Goal: Transaction & Acquisition: Purchase product/service

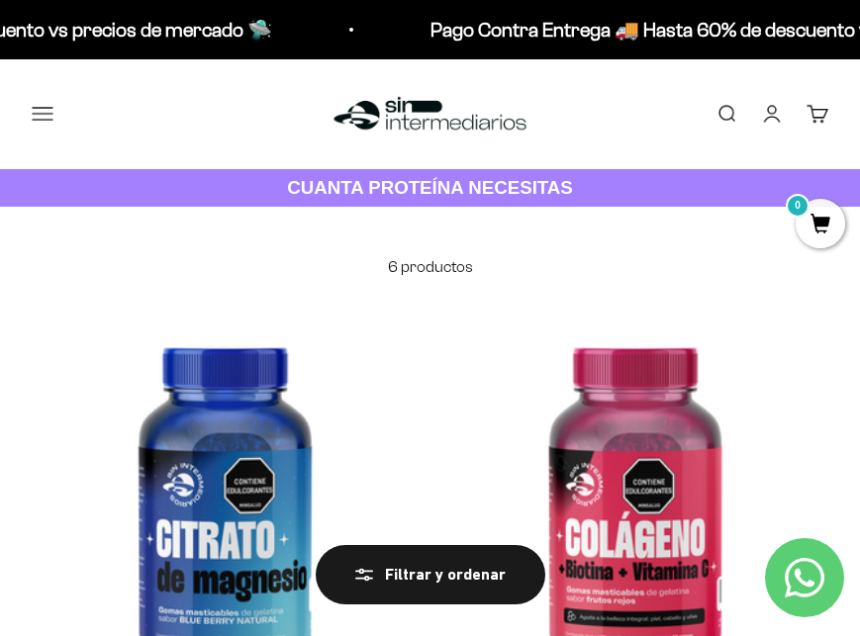
click at [49, 111] on button "Menú" at bounding box center [43, 114] width 22 height 22
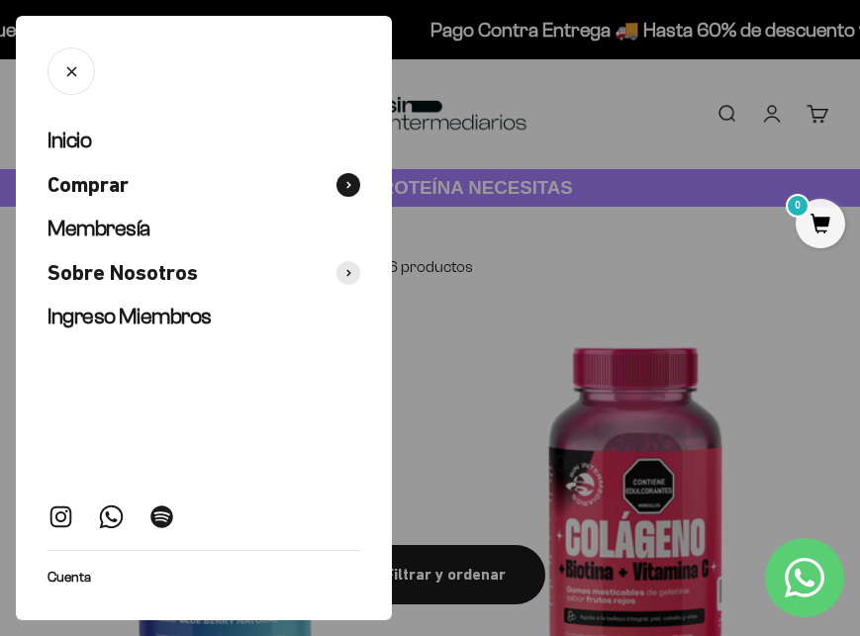
click at [346, 183] on icon at bounding box center [348, 185] width 5 height 8
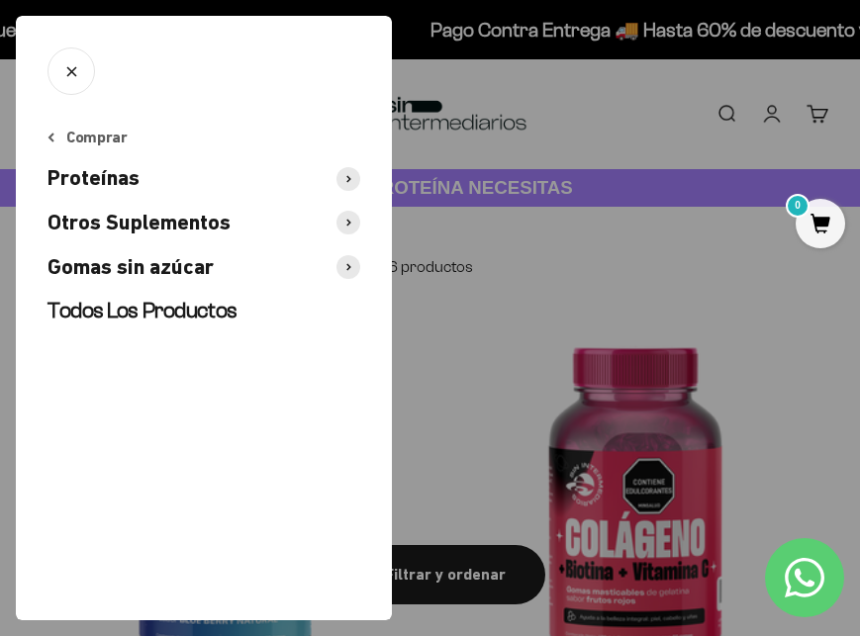
click at [354, 229] on span at bounding box center [348, 223] width 24 height 24
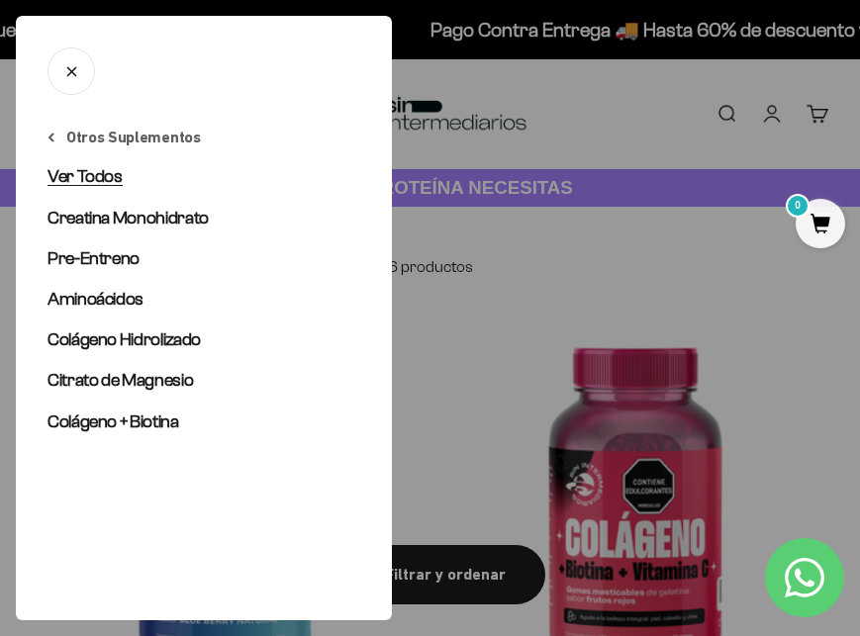
click at [112, 179] on span "Ver Todos" at bounding box center [84, 176] width 75 height 20
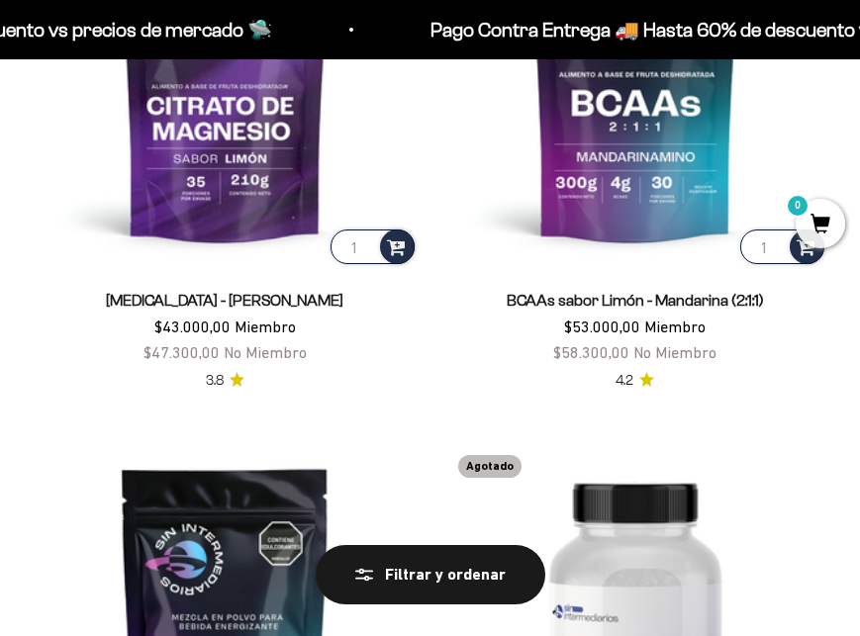
scroll to position [987, 0]
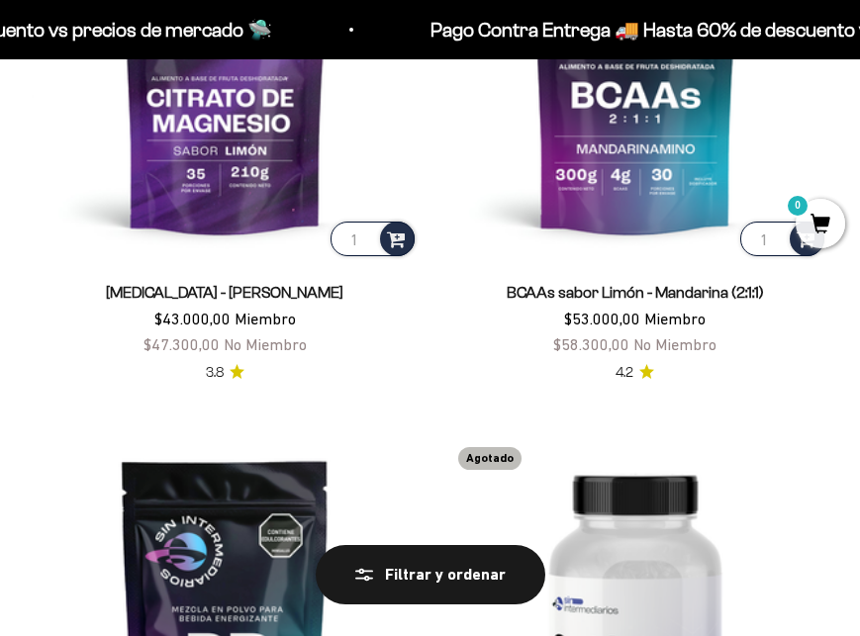
click at [390, 391] on product-list "1 Creatina Monohidrato $57.000,00 Miembro $62.700,00 No Miembro 4.7 1 Colágeno …" at bounding box center [430, 129] width 797 height 1624
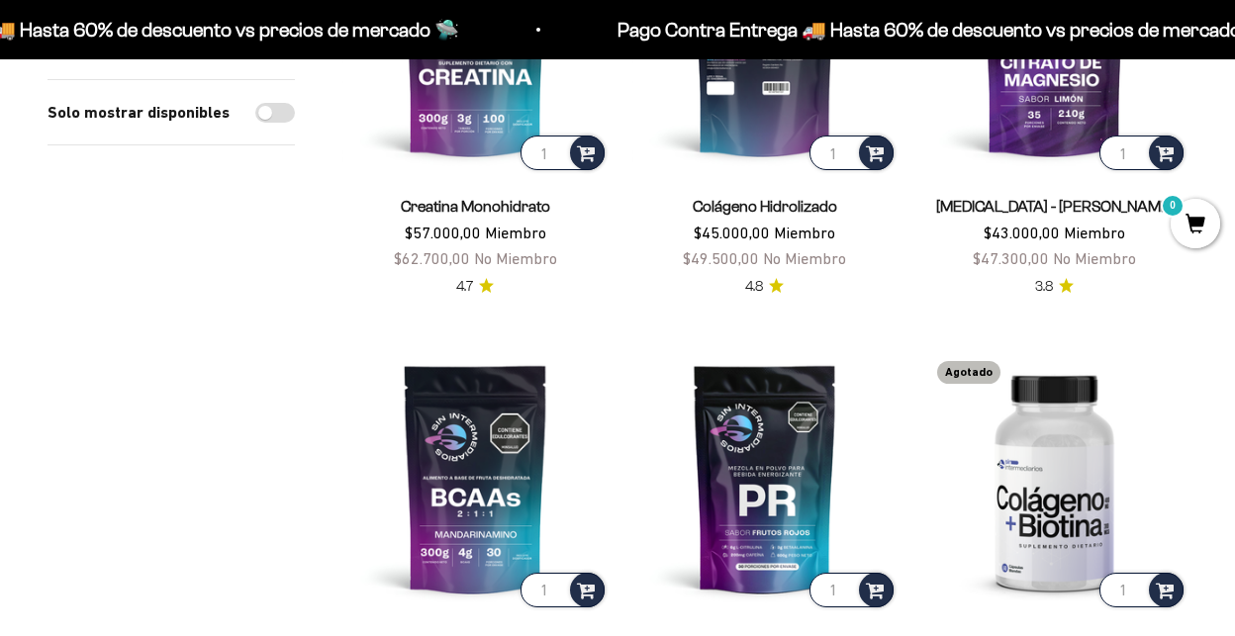
scroll to position [313, 0]
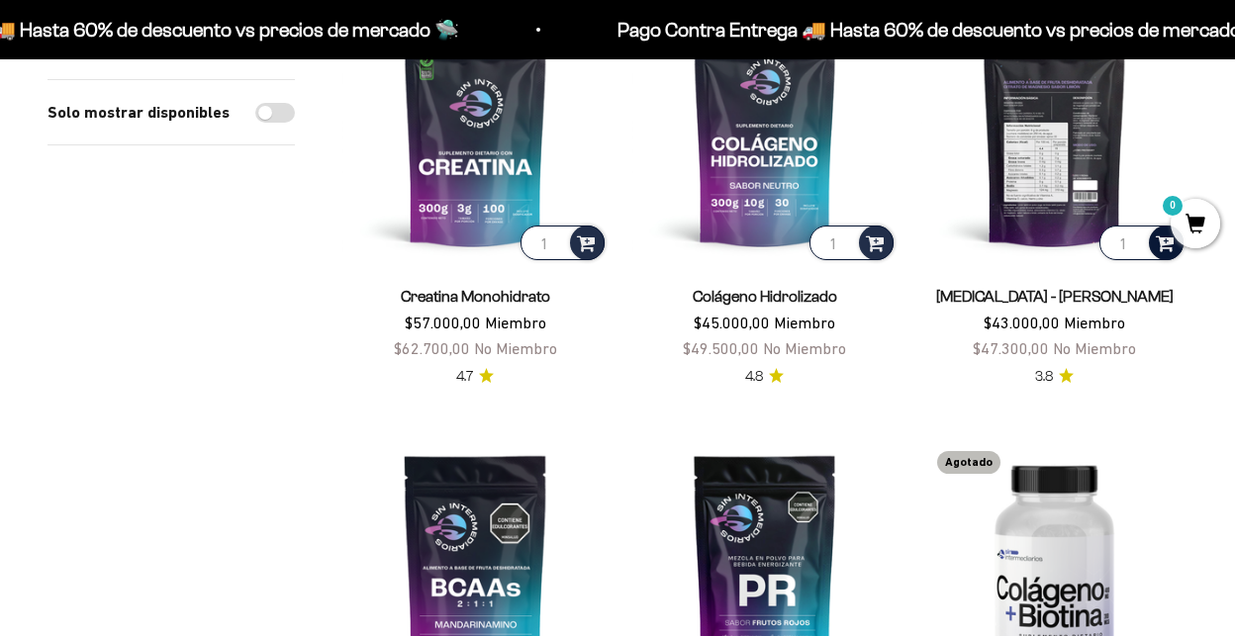
click at [859, 255] on div at bounding box center [1166, 243] width 35 height 35
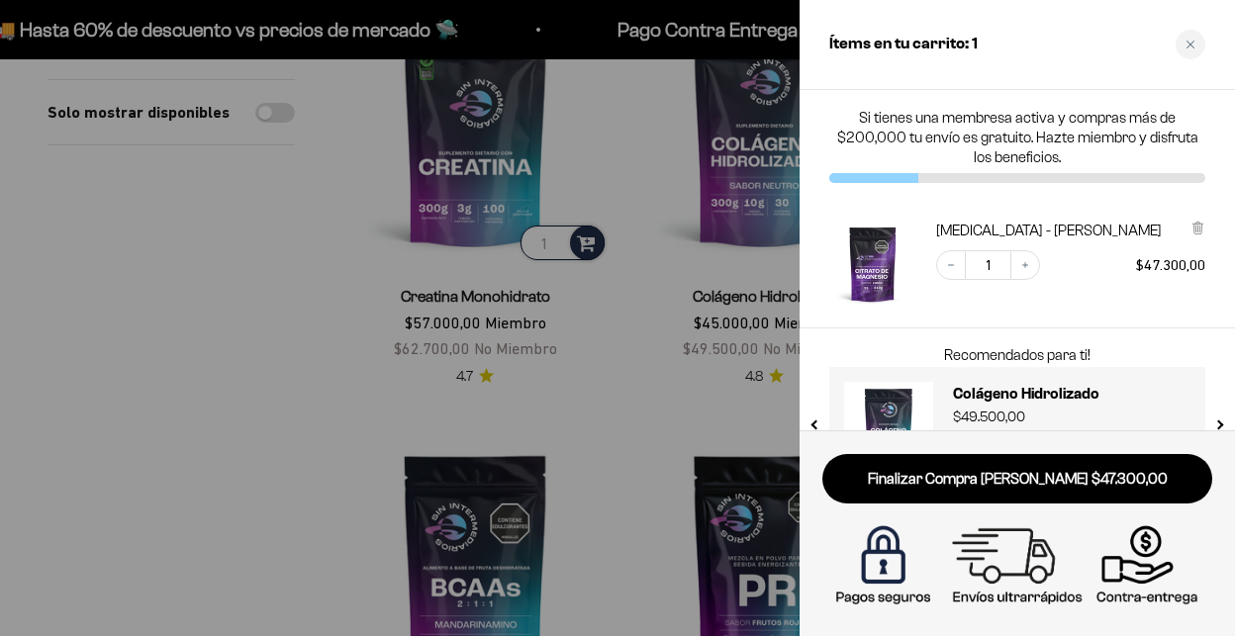
click at [550, 401] on div at bounding box center [617, 318] width 1235 height 636
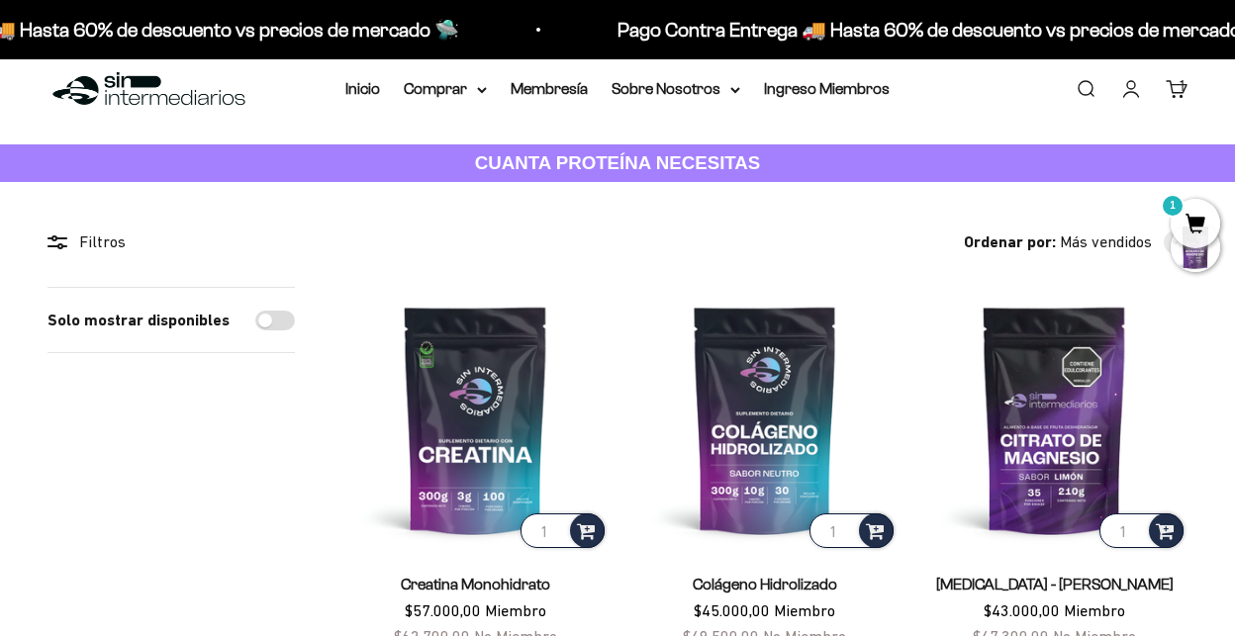
scroll to position [0, 0]
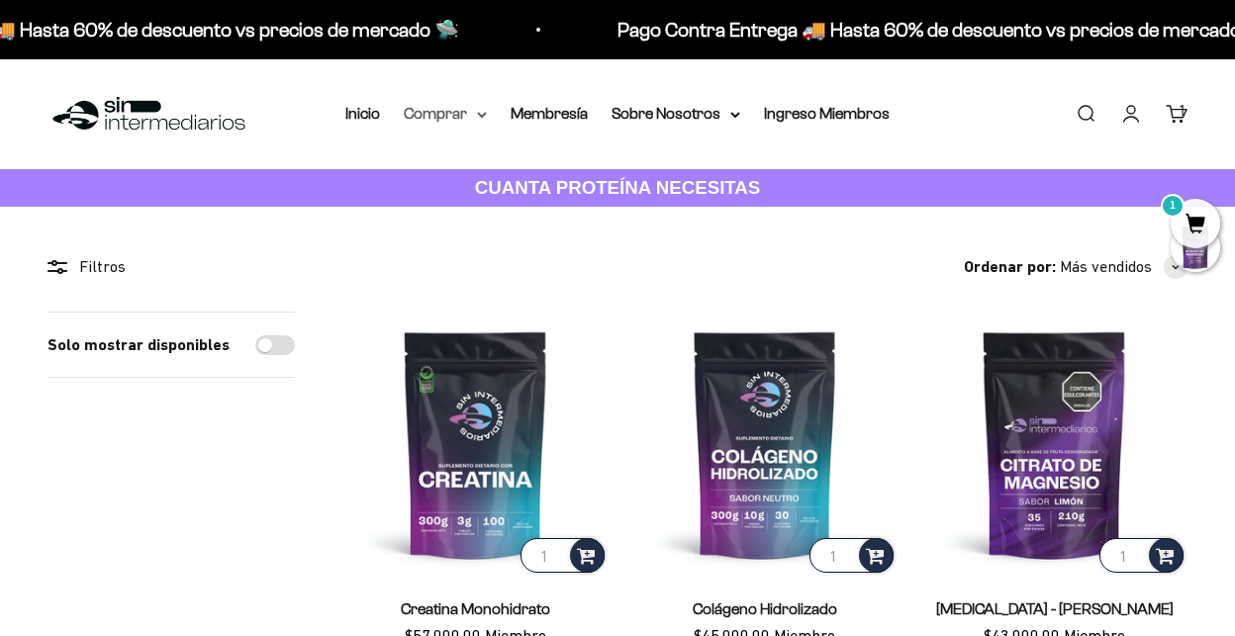
click at [470, 116] on summary "Comprar" at bounding box center [445, 114] width 83 height 26
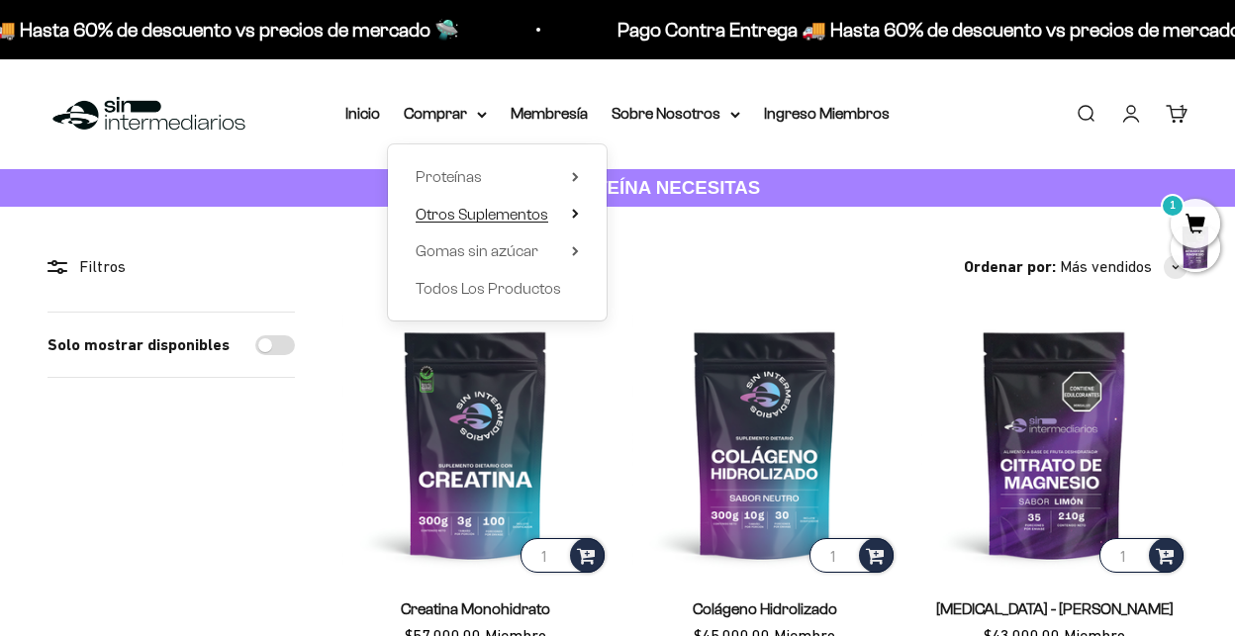
click at [563, 215] on summary "Otros Suplementos" at bounding box center [497, 215] width 163 height 26
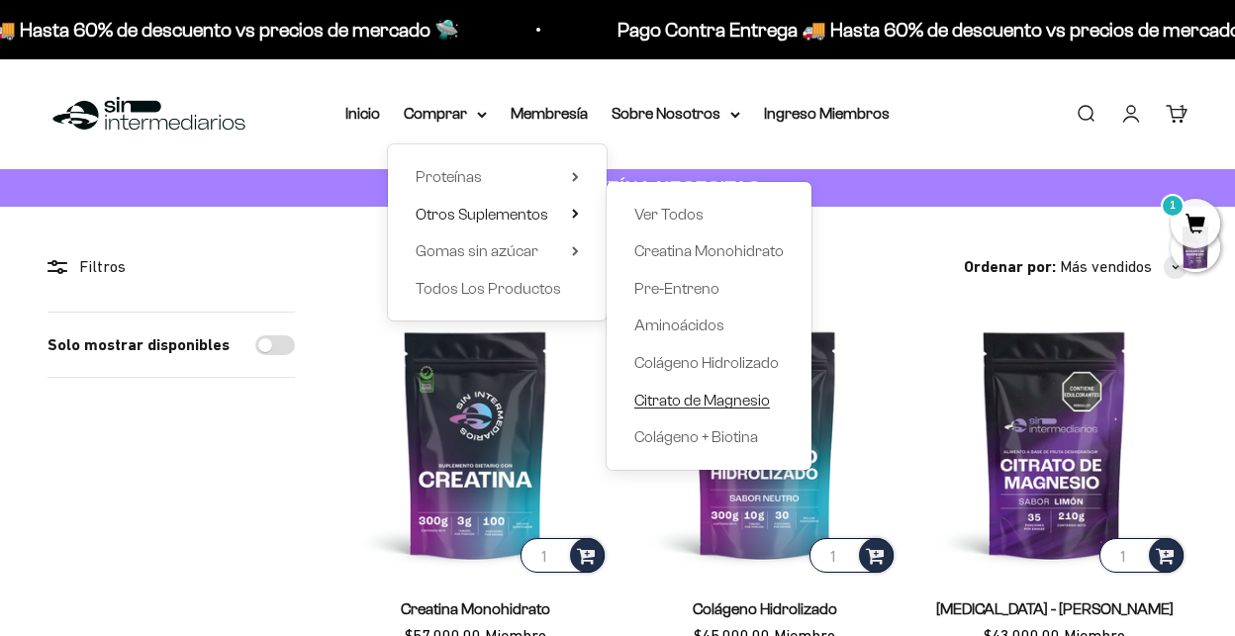
click at [689, 398] on span "Citrato de Magnesio" at bounding box center [702, 400] width 136 height 17
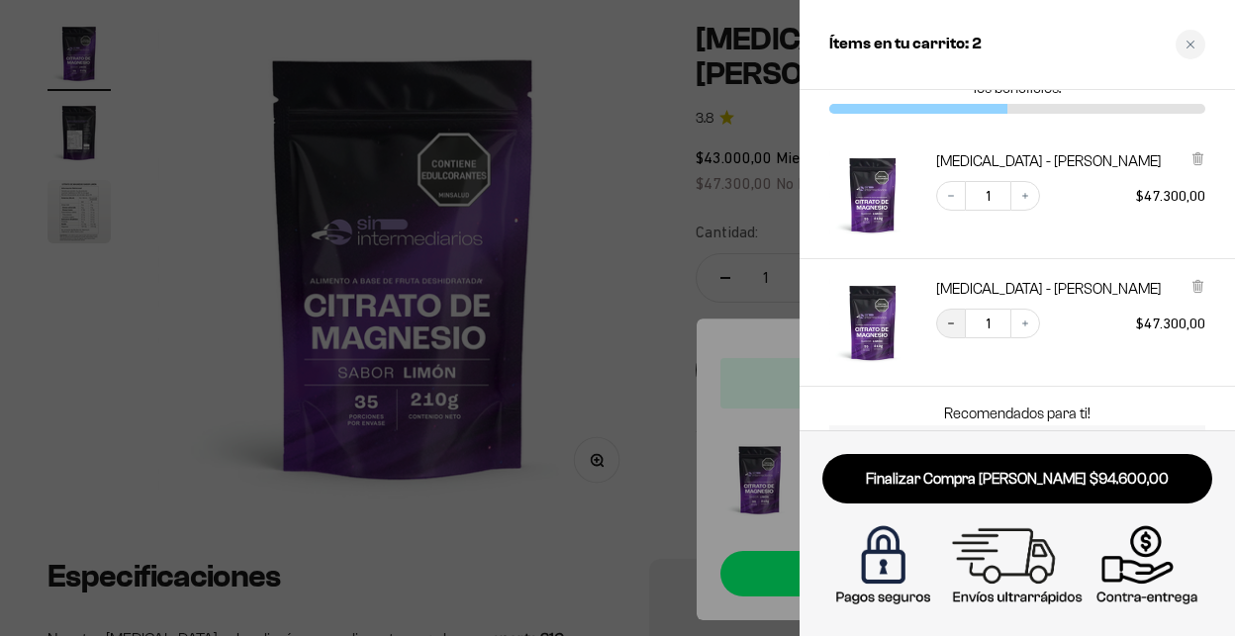
scroll to position [98, 0]
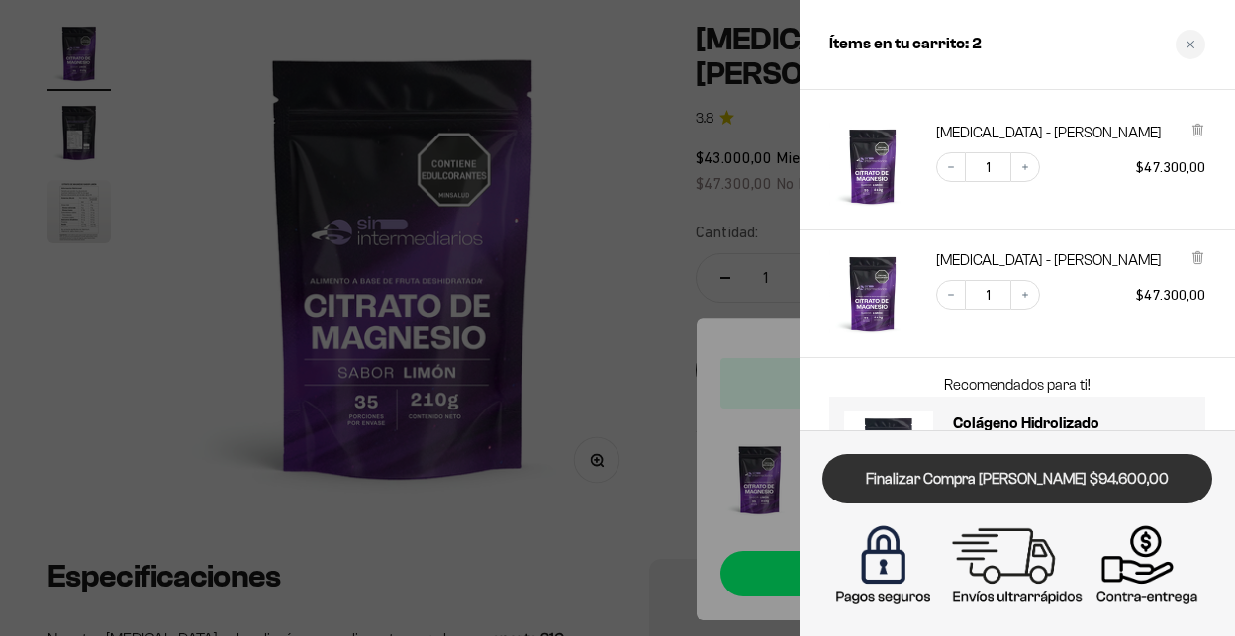
click at [941, 482] on link "Finalizar Compra [PERSON_NAME] $94.600,00" at bounding box center [1017, 479] width 390 height 50
